Goal: Transaction & Acquisition: Purchase product/service

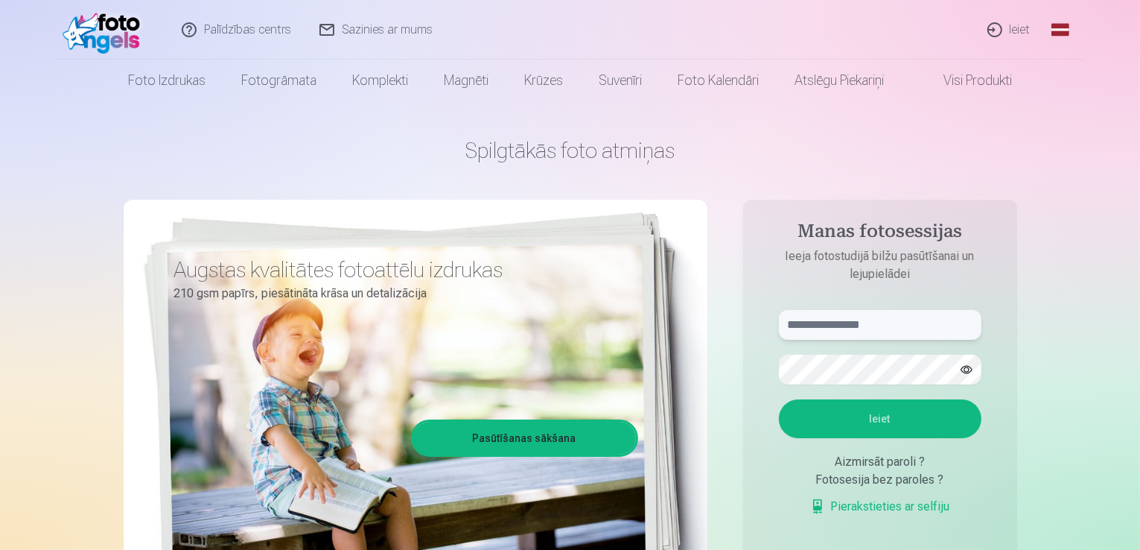
click at [803, 320] on input "text" at bounding box center [880, 325] width 203 height 30
type input "**********"
click at [965, 368] on button "button" at bounding box center [966, 369] width 28 height 28
click at [870, 418] on button "Ieiet" at bounding box center [880, 418] width 203 height 39
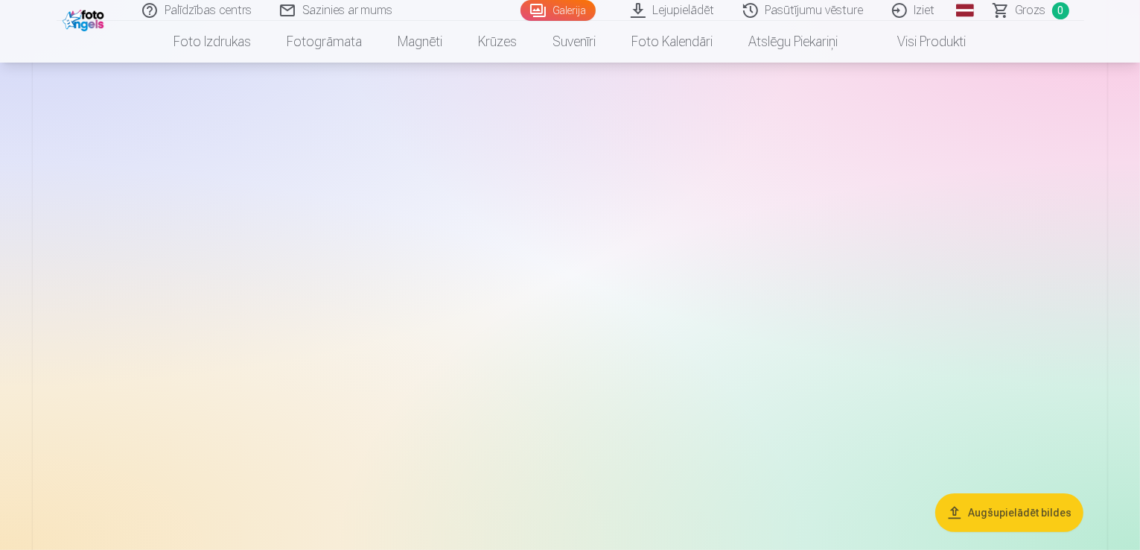
scroll to position [223, 0]
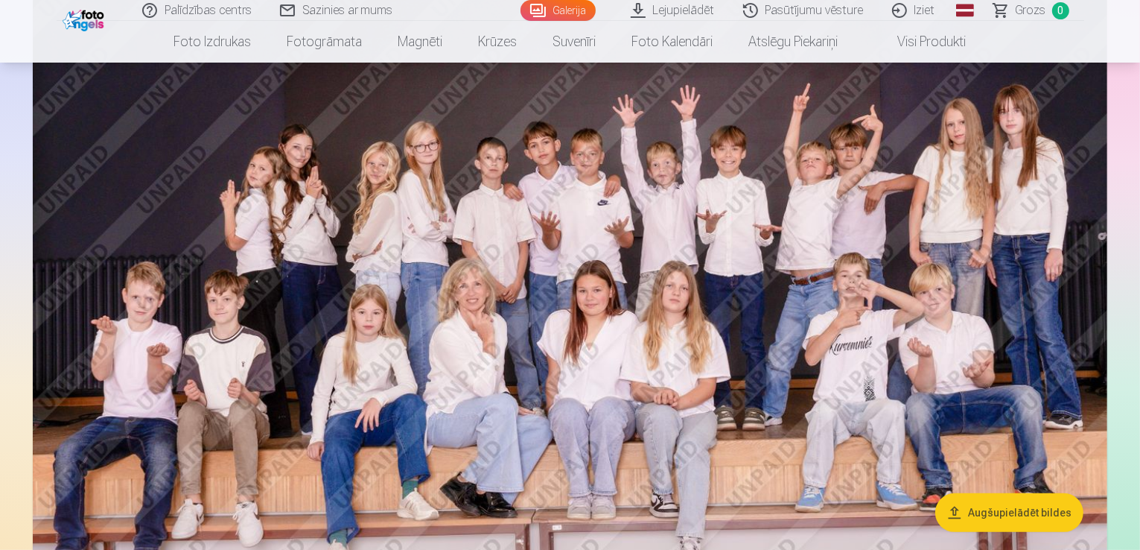
click at [998, 518] on button "Augšupielādēt bildes" at bounding box center [1009, 512] width 148 height 39
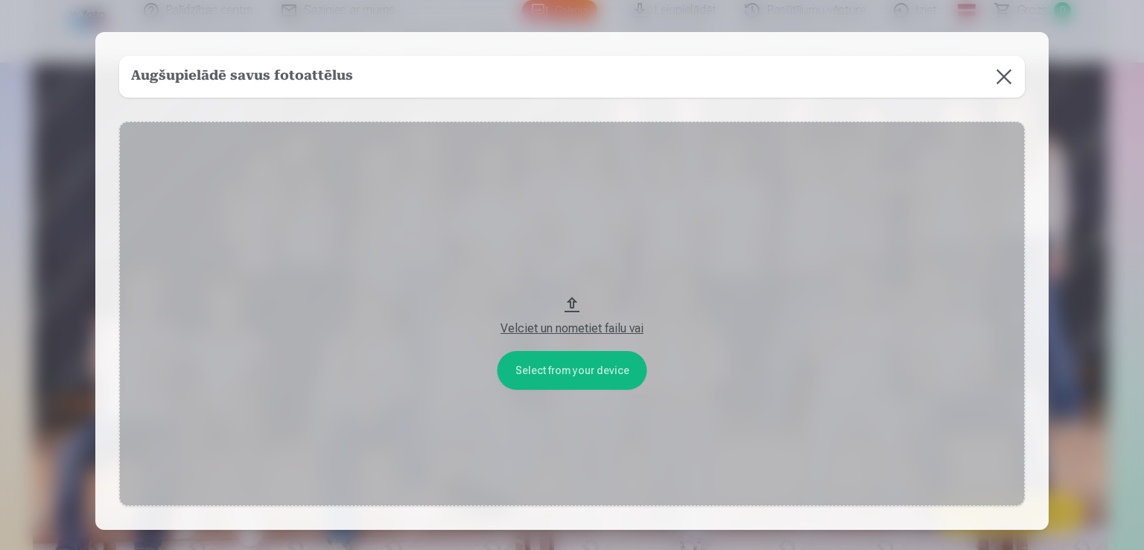
click at [562, 369] on button "Velciet un nometiet failu vai" at bounding box center [572, 313] width 906 height 385
click at [998, 75] on button at bounding box center [1004, 77] width 42 height 42
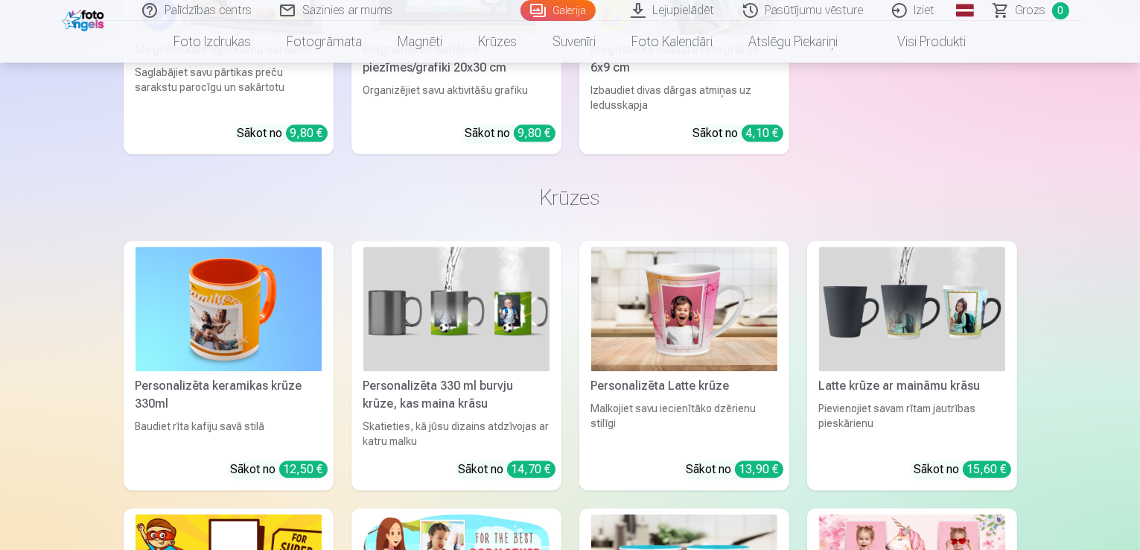
scroll to position [4021, 0]
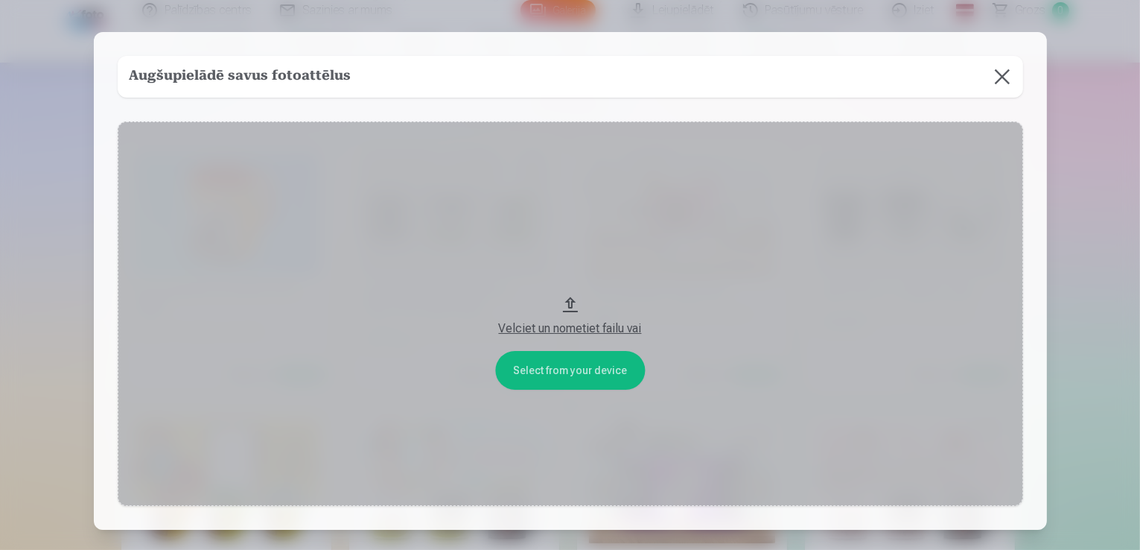
scroll to position [4033, 0]
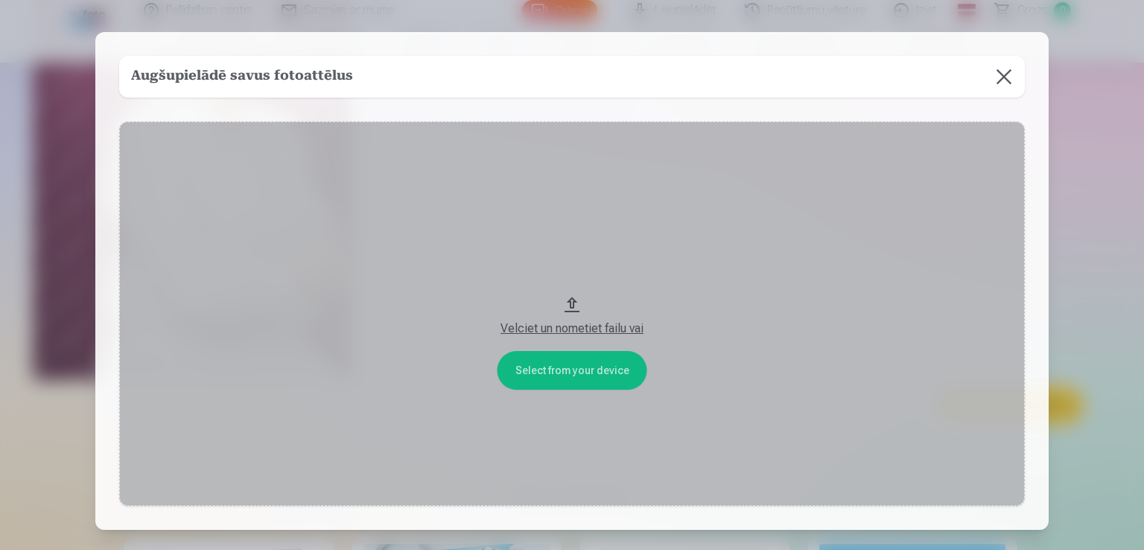
click at [1002, 72] on button at bounding box center [1004, 77] width 42 height 42
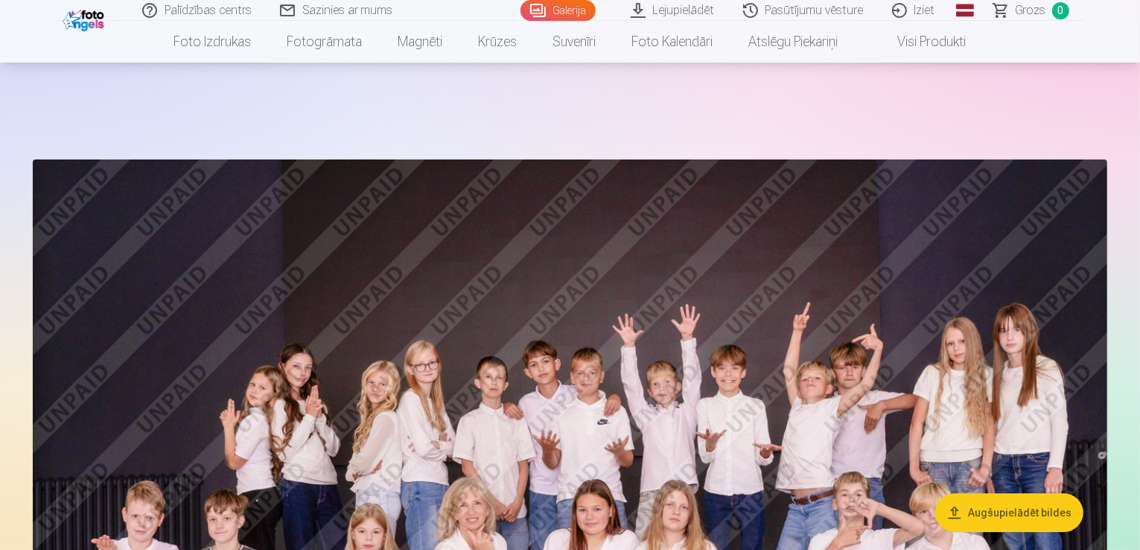
scroll to position [0, 0]
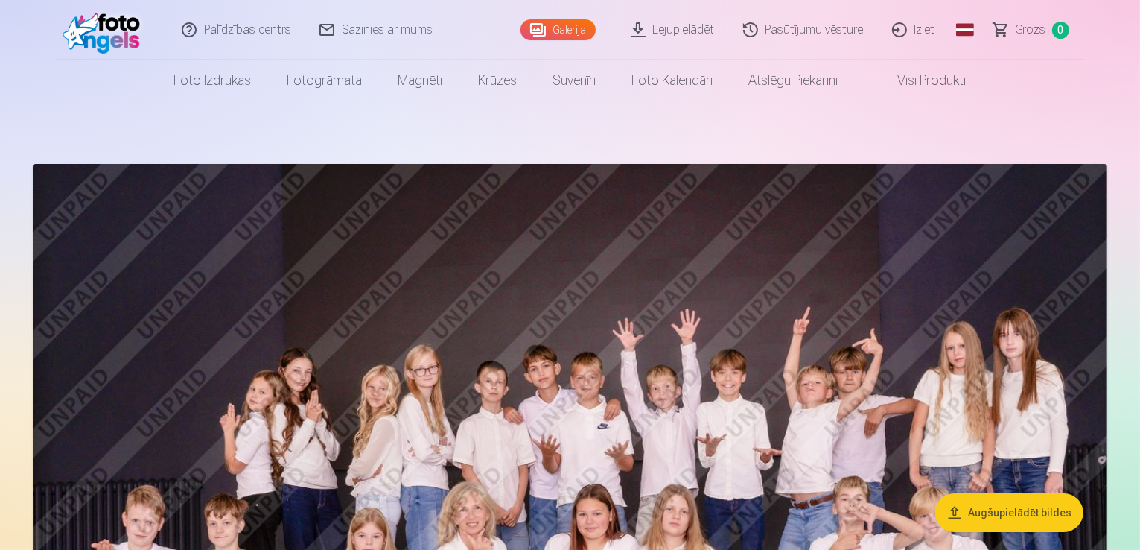
click at [913, 81] on link "Visi produkti" at bounding box center [920, 81] width 128 height 42
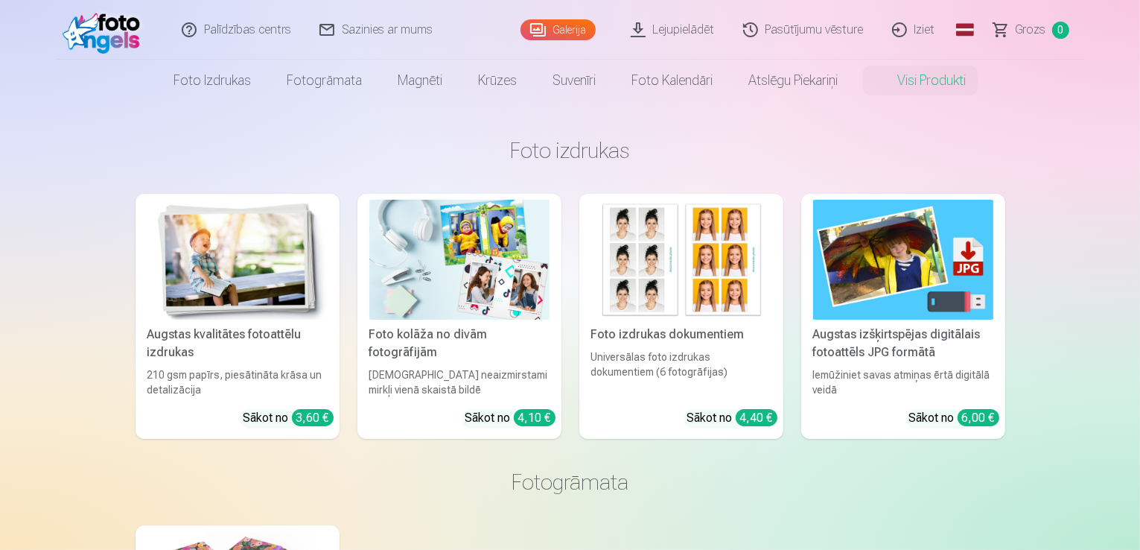
click at [570, 28] on link "Galerija" at bounding box center [558, 29] width 75 height 21
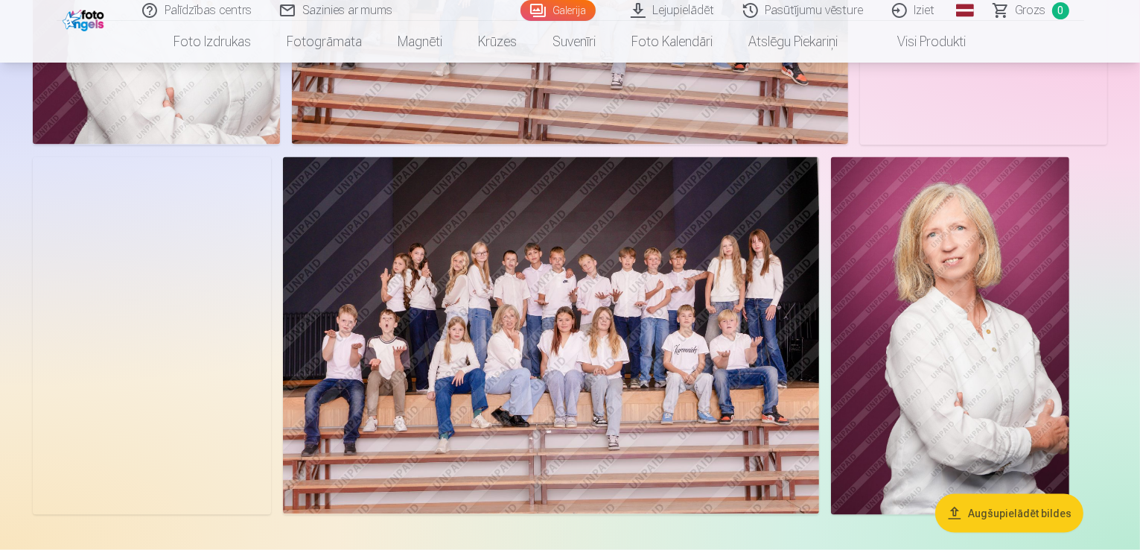
scroll to position [2160, 0]
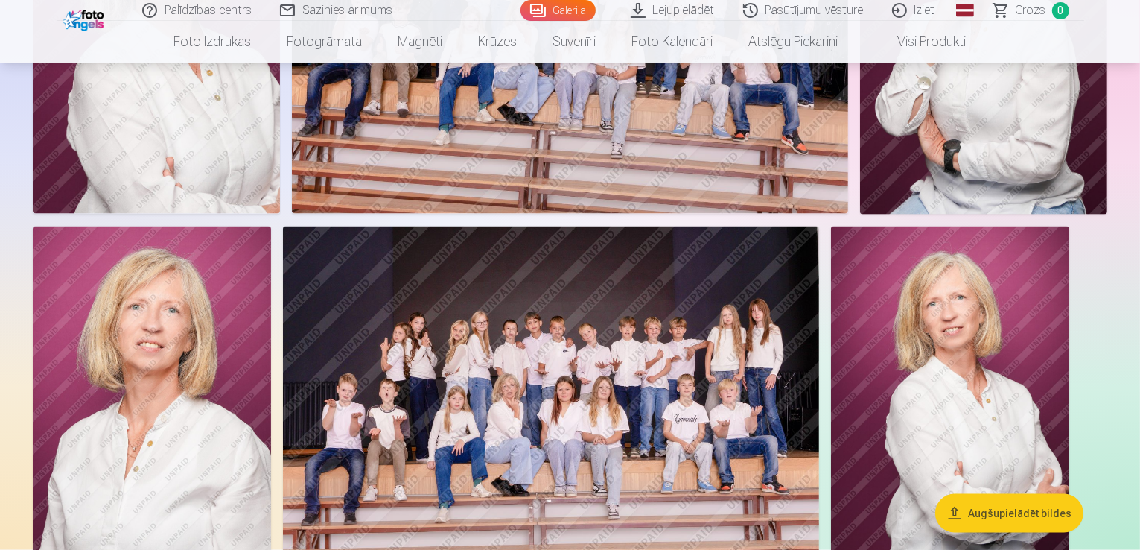
click at [1026, 513] on button "Augšupielādēt bildes" at bounding box center [1009, 512] width 148 height 39
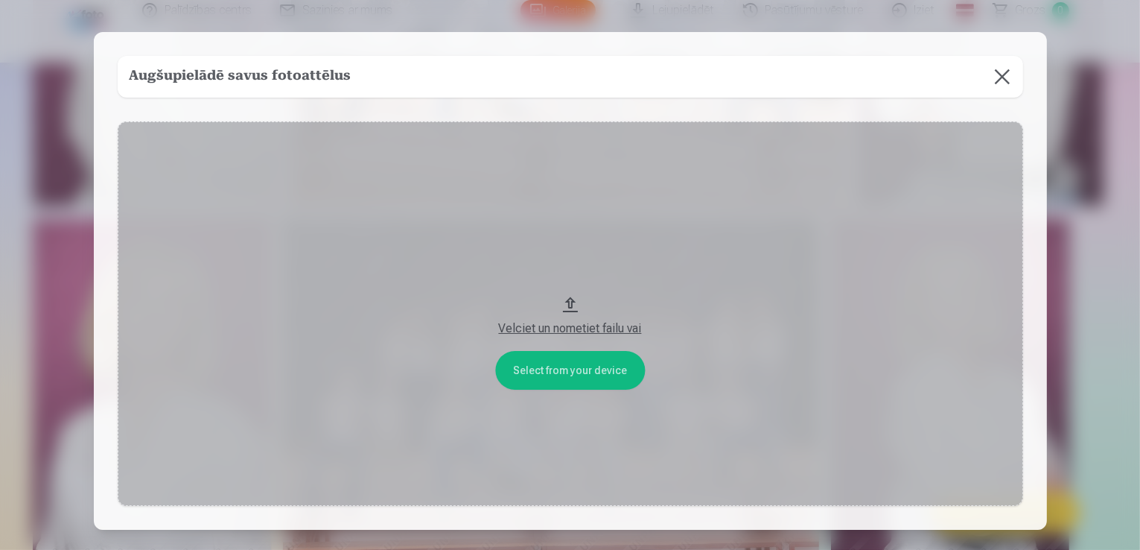
scroll to position [2166, 0]
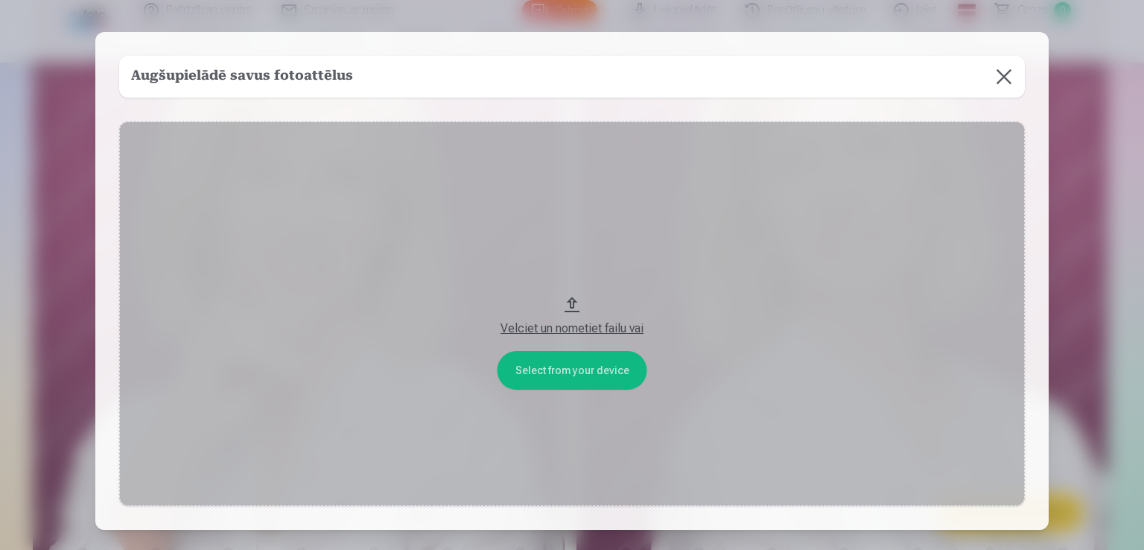
click at [1004, 75] on button at bounding box center [1004, 77] width 42 height 42
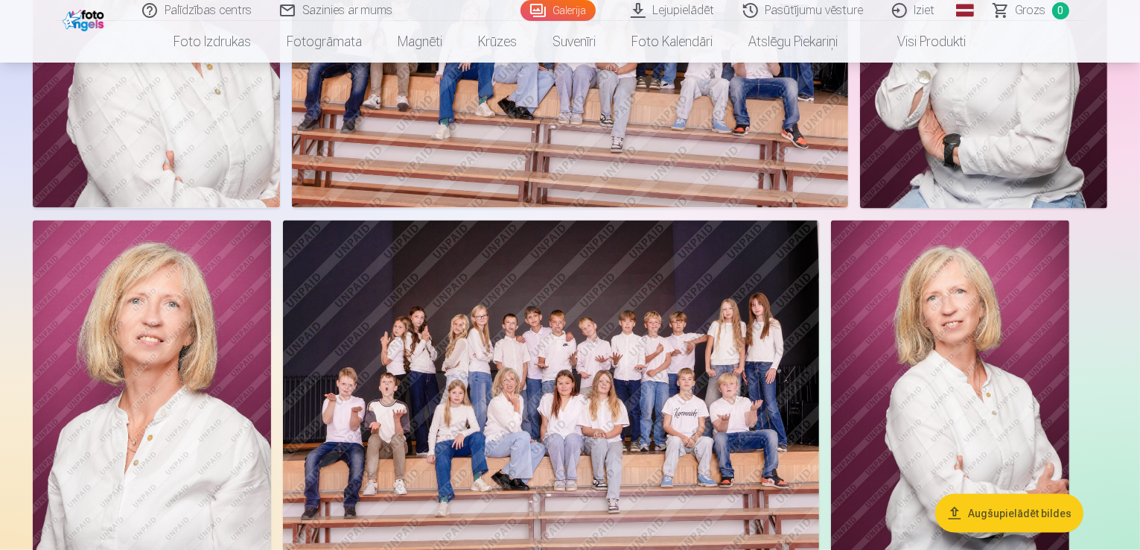
click at [985, 514] on button "Augšupielādēt bildes" at bounding box center [1009, 512] width 148 height 39
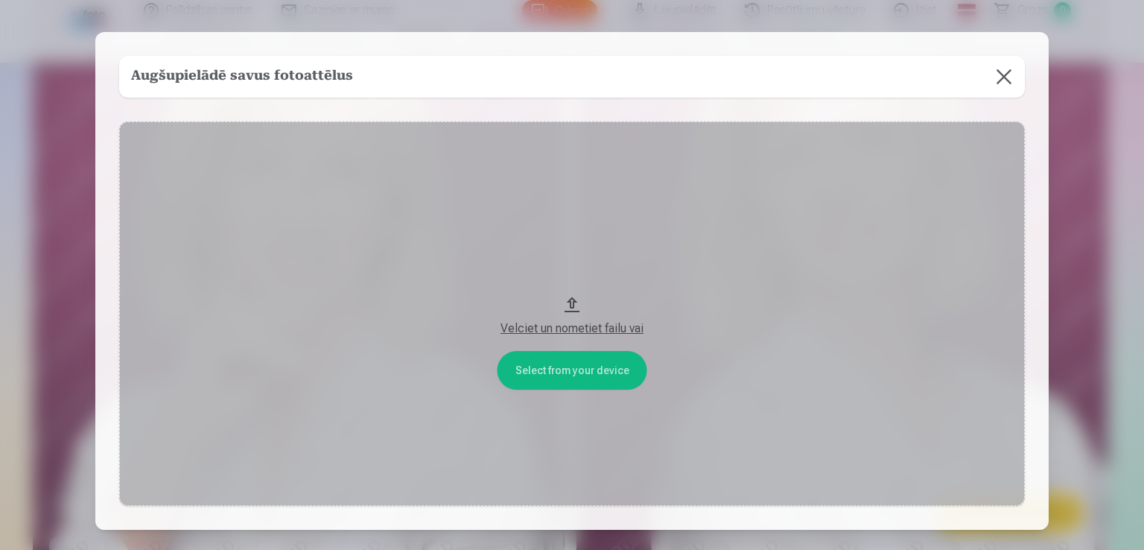
click at [572, 327] on div "Velciet un nometiet failu vai" at bounding box center [572, 328] width 876 height 18
click at [1002, 74] on button at bounding box center [1004, 77] width 42 height 42
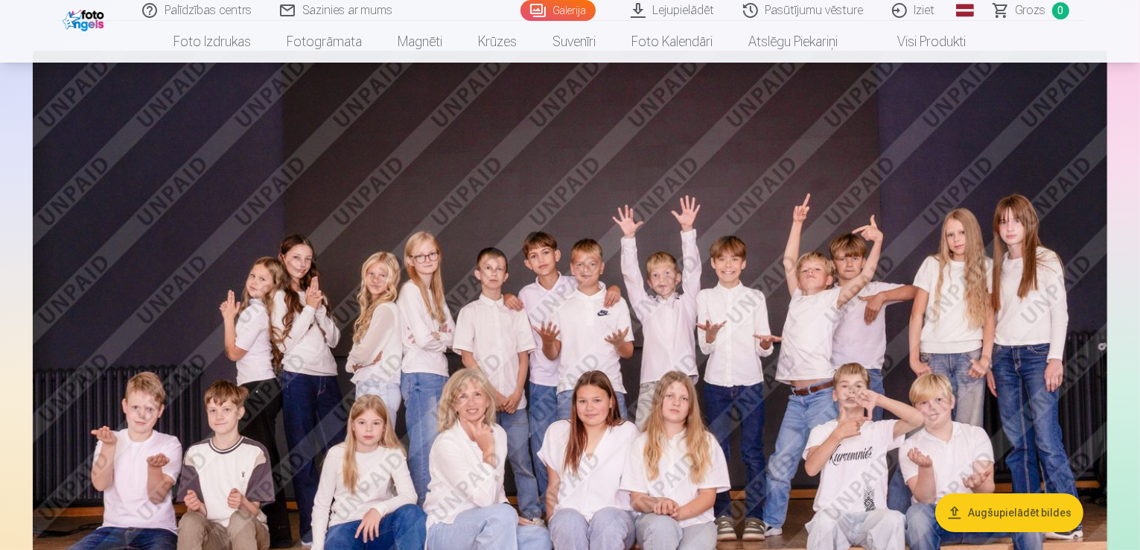
scroll to position [0, 0]
